Goal: Find specific page/section: Find specific page/section

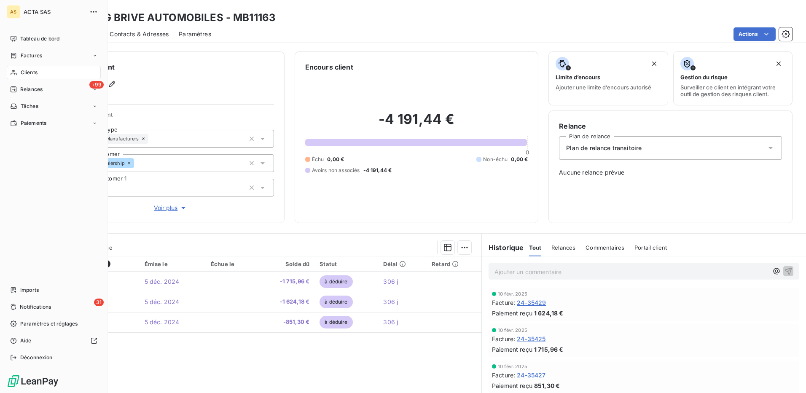
click at [35, 70] on span "Clients" at bounding box center [29, 73] width 17 height 8
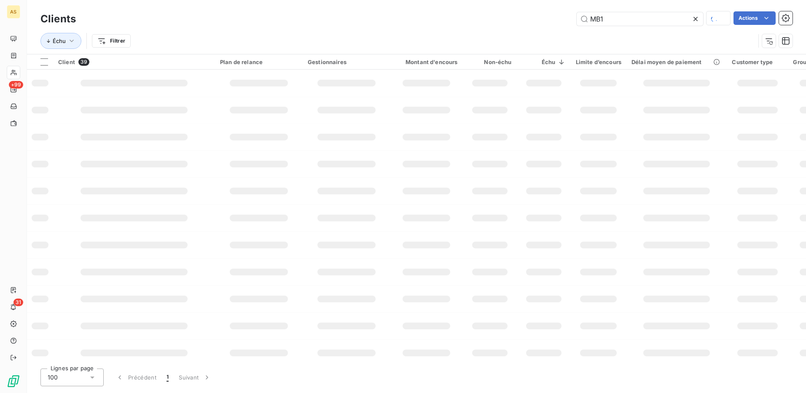
drag, startPoint x: 606, startPoint y: 19, endPoint x: 573, endPoint y: 23, distance: 33.9
click at [573, 23] on div "MB1 Actions" at bounding box center [439, 18] width 706 height 15
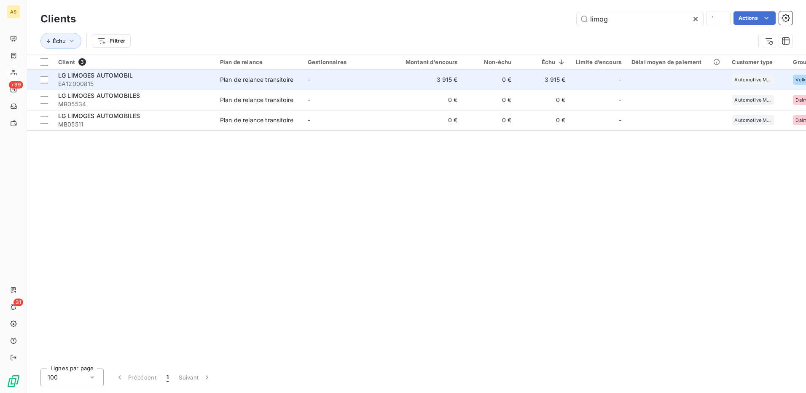
type input "limog"
click at [119, 76] on span "LG LIMOGES AUTOMOBIL" at bounding box center [95, 75] width 75 height 7
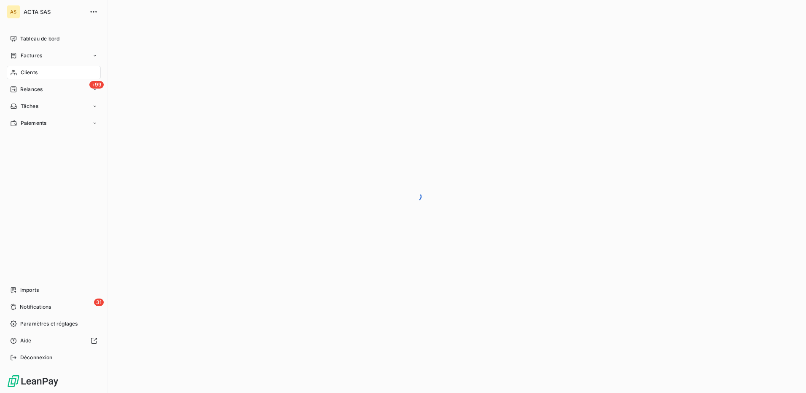
click at [26, 74] on span "Clients" at bounding box center [29, 73] width 17 height 8
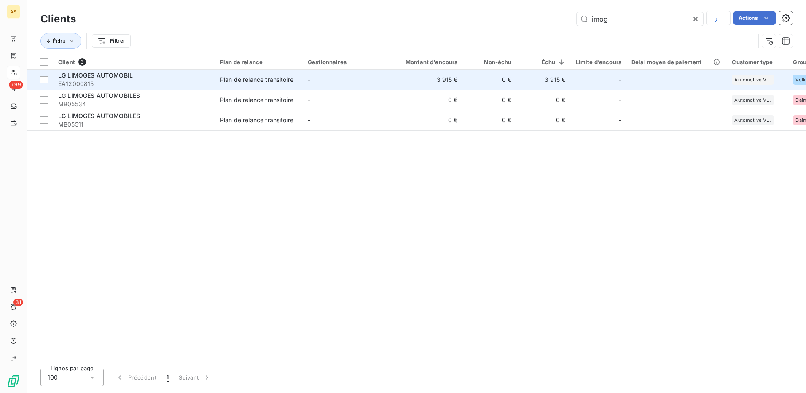
click at [259, 81] on div "Plan de relance transitoire" at bounding box center [256, 79] width 73 height 8
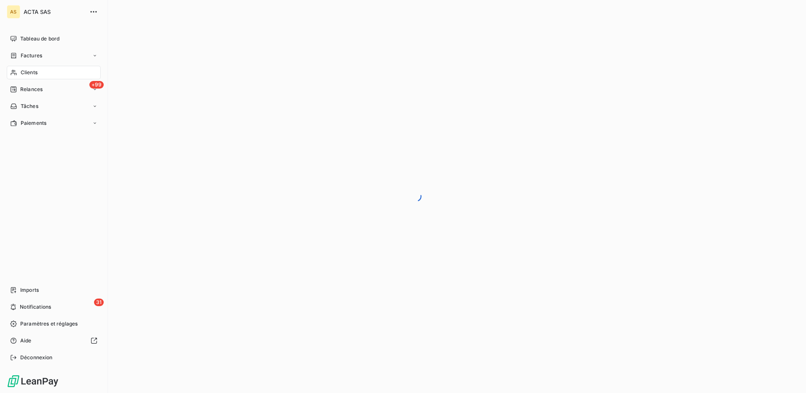
click at [31, 73] on span "Clients" at bounding box center [29, 73] width 17 height 8
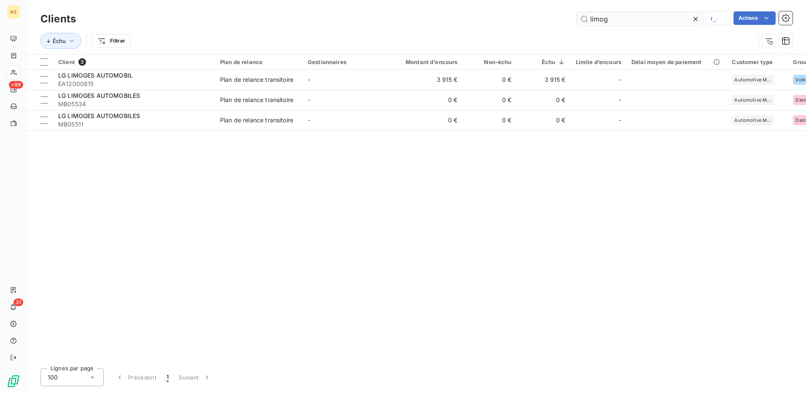
drag, startPoint x: 595, startPoint y: 24, endPoint x: 586, endPoint y: 24, distance: 9.7
click at [586, 24] on input "limog" at bounding box center [639, 18] width 126 height 13
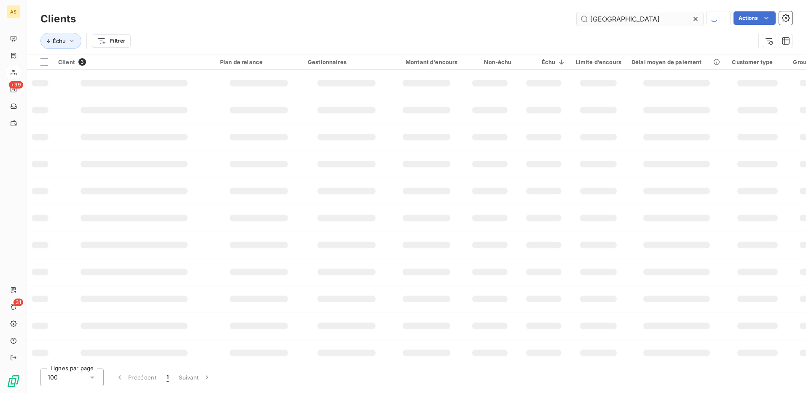
type input "[GEOGRAPHIC_DATA]"
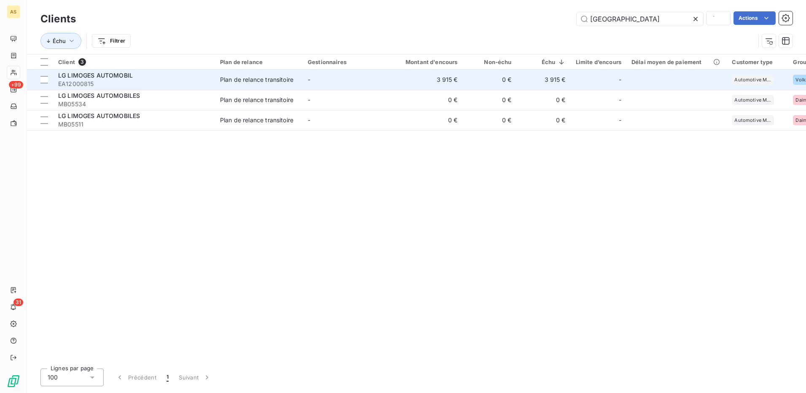
click at [248, 78] on div "Plan de relance transitoire" at bounding box center [256, 79] width 73 height 8
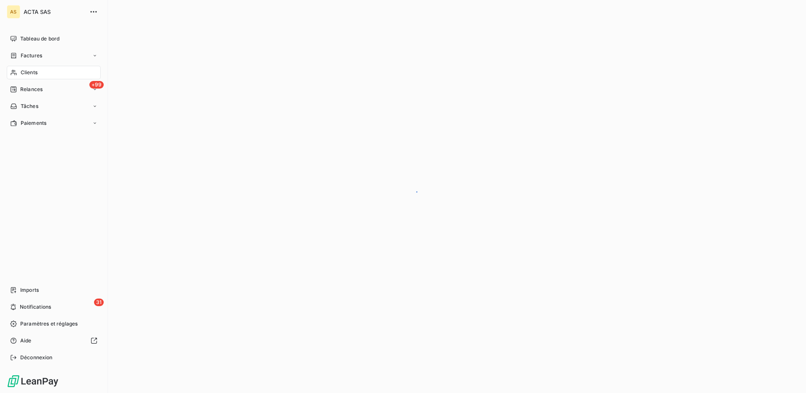
click at [35, 75] on span "Clients" at bounding box center [29, 73] width 17 height 8
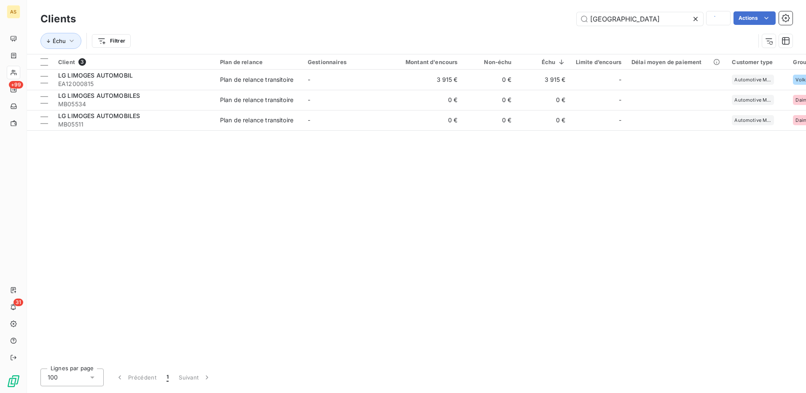
click at [697, 16] on icon at bounding box center [695, 19] width 8 height 8
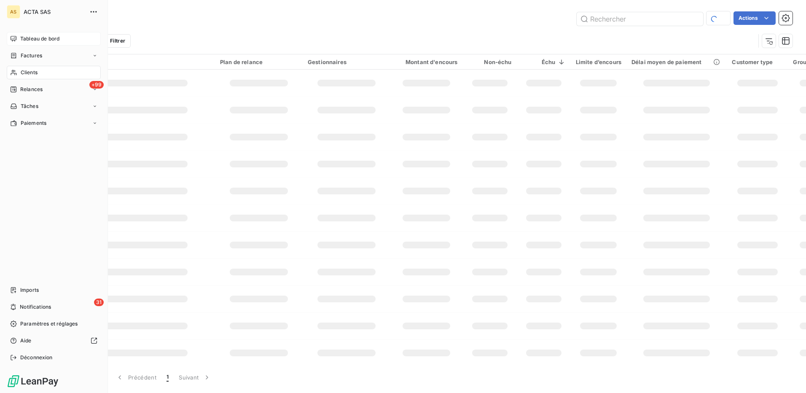
click at [37, 40] on span "Tableau de bord" at bounding box center [39, 39] width 39 height 8
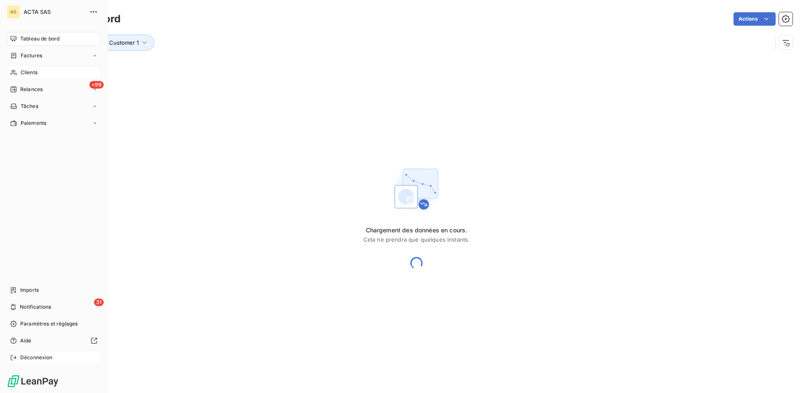
click at [42, 359] on span "Déconnexion" at bounding box center [36, 357] width 32 height 8
